Goal: Find specific page/section

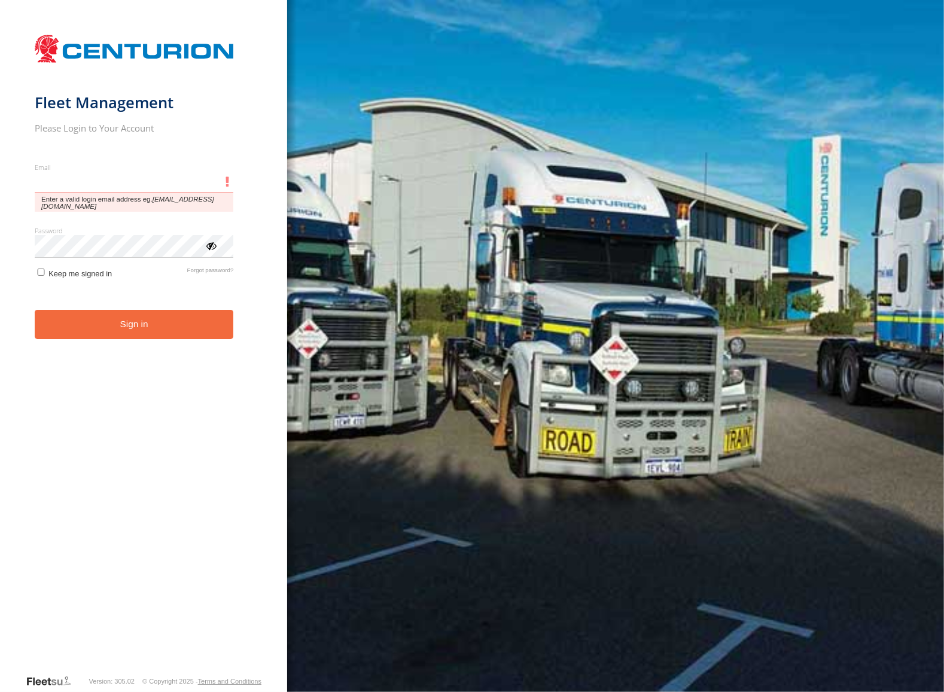
type input "**********"
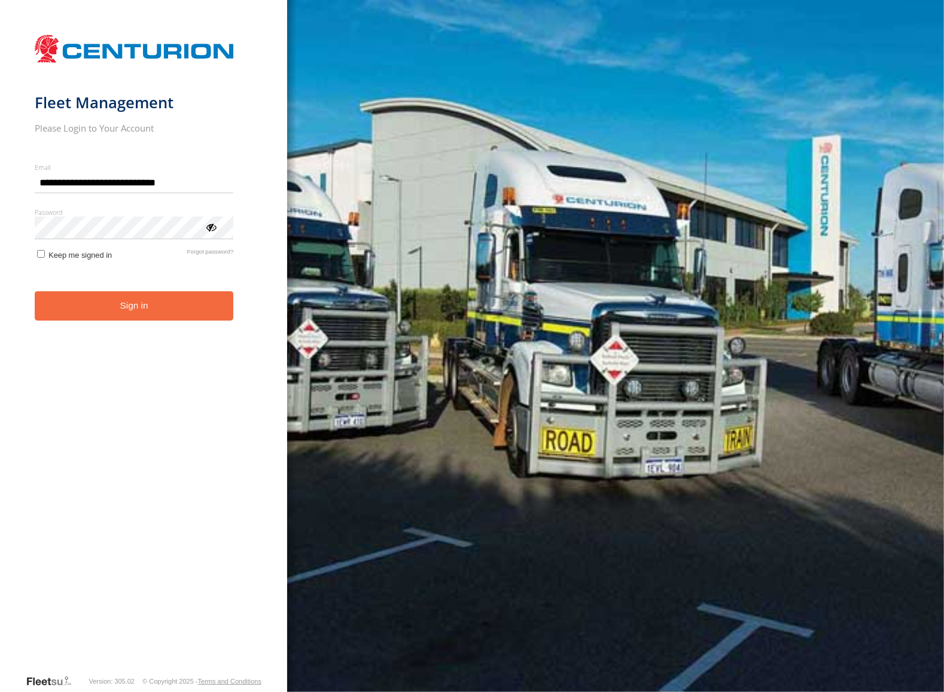
click at [208, 309] on button "Sign in" at bounding box center [134, 305] width 199 height 29
